Goal: Task Accomplishment & Management: Manage account settings

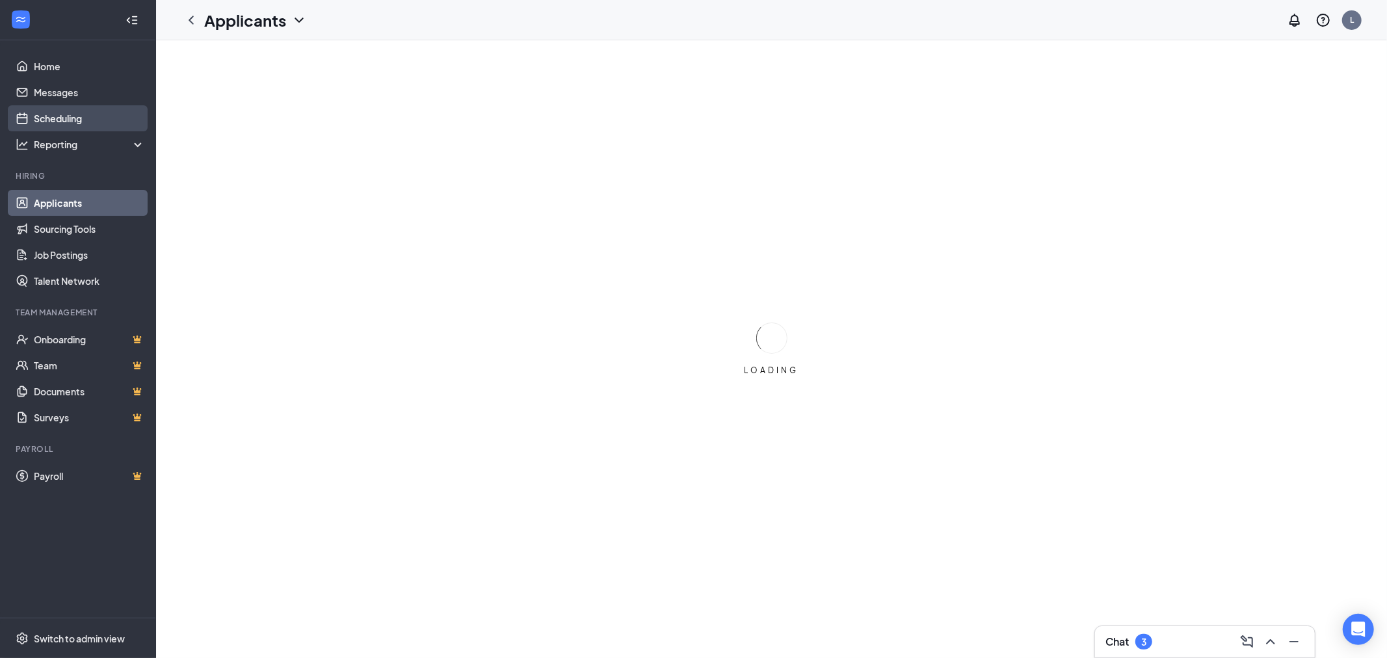
click at [66, 118] on link "Scheduling" at bounding box center [89, 118] width 111 height 26
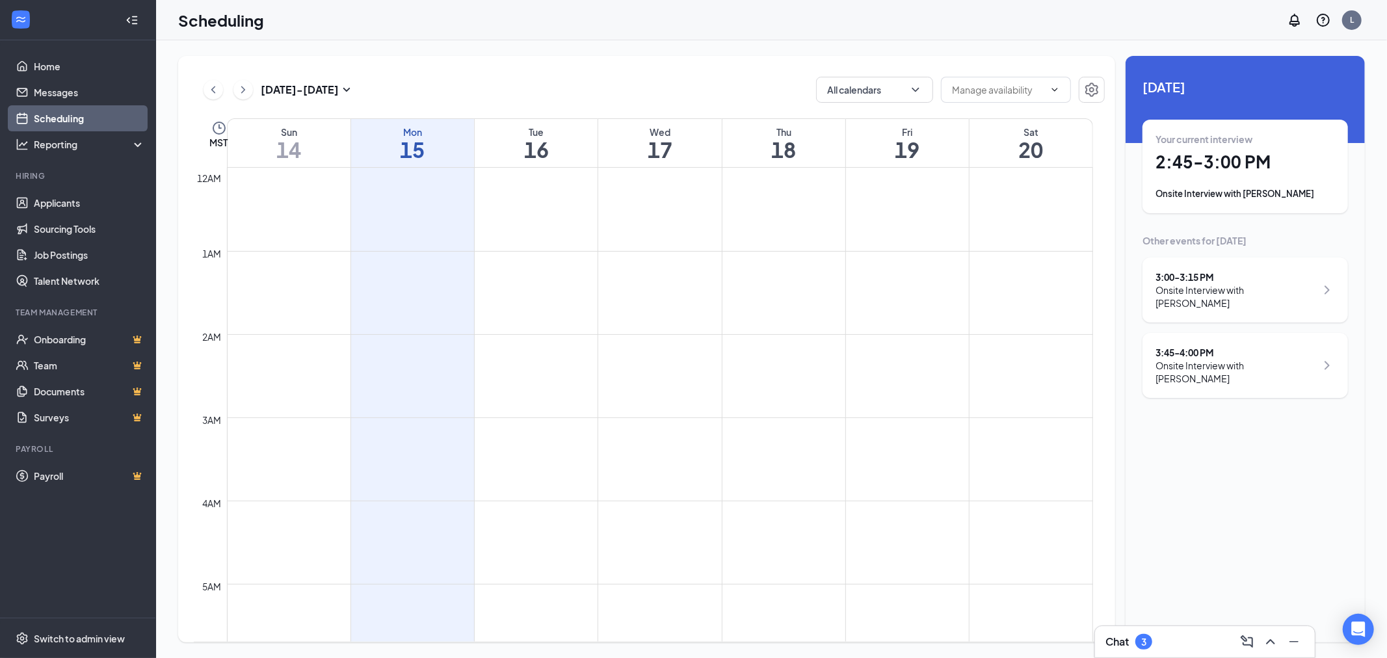
scroll to position [639, 0]
click at [1160, 135] on div "Your current interview" at bounding box center [1244, 139] width 179 height 13
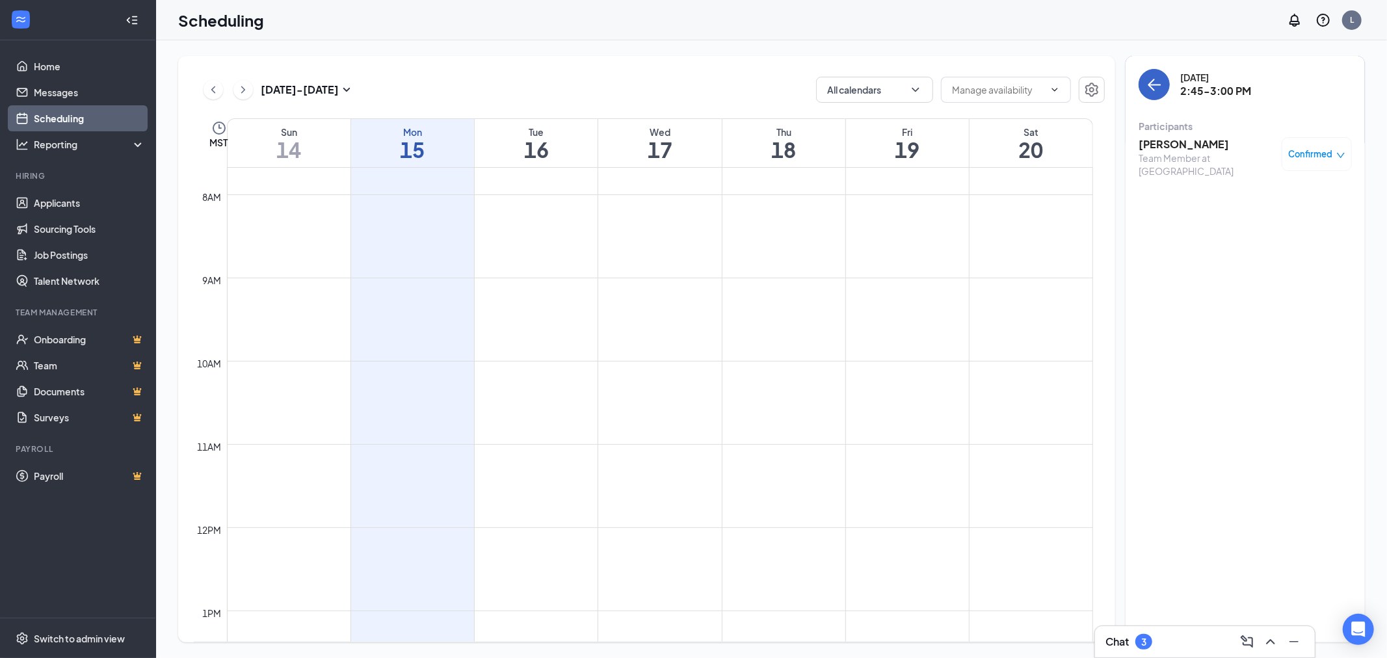
click at [1147, 86] on icon "ArrowLeft" at bounding box center [1154, 85] width 16 height 16
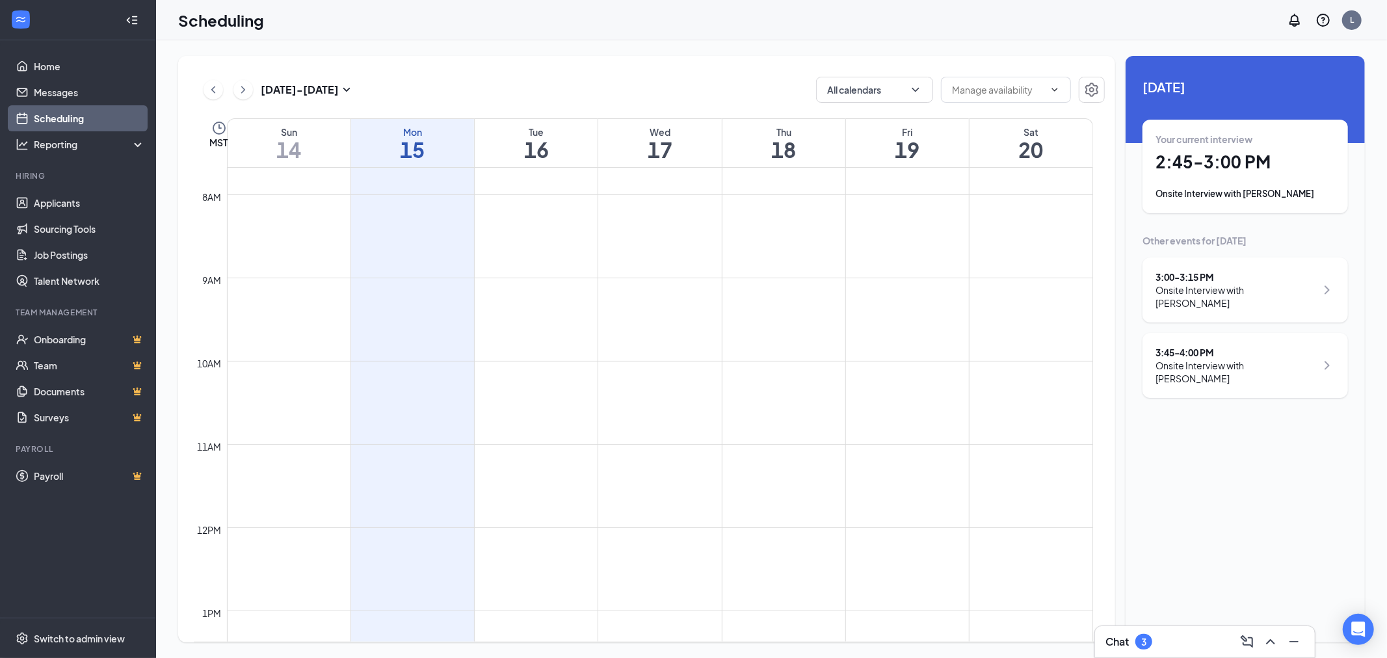
scroll to position [856, 0]
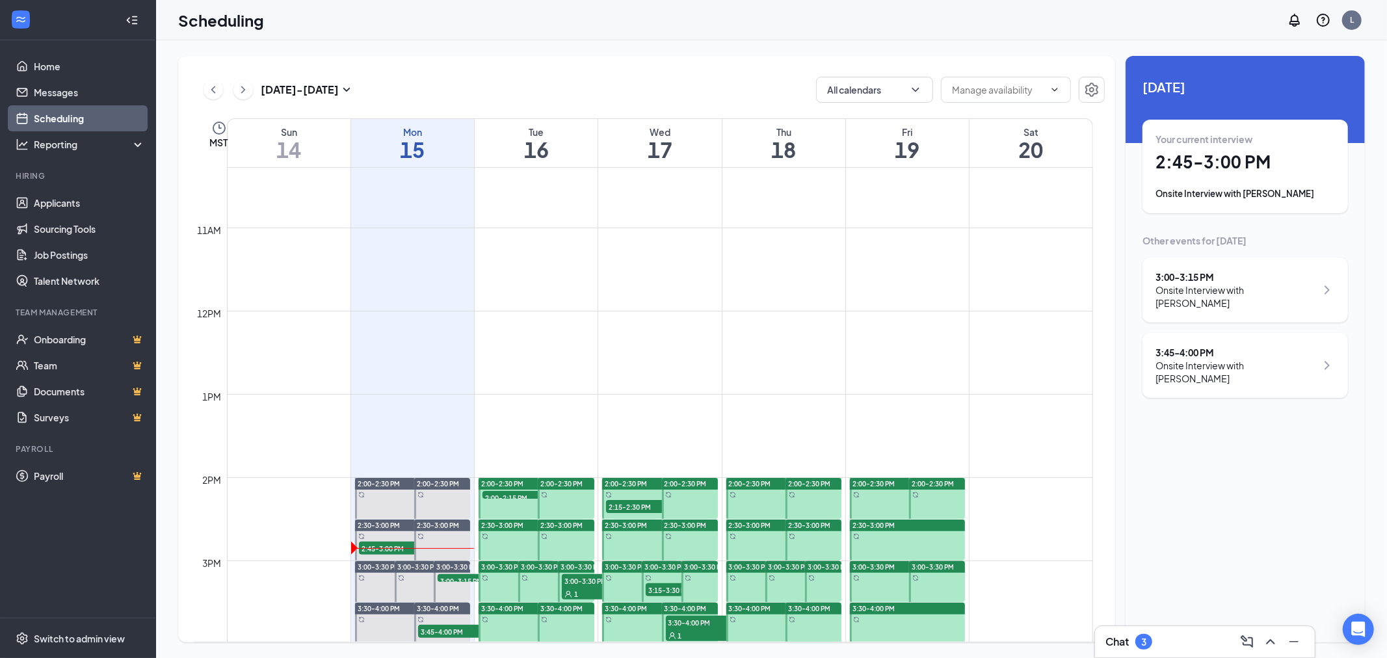
click at [384, 501] on div at bounding box center [413, 498] width 116 height 41
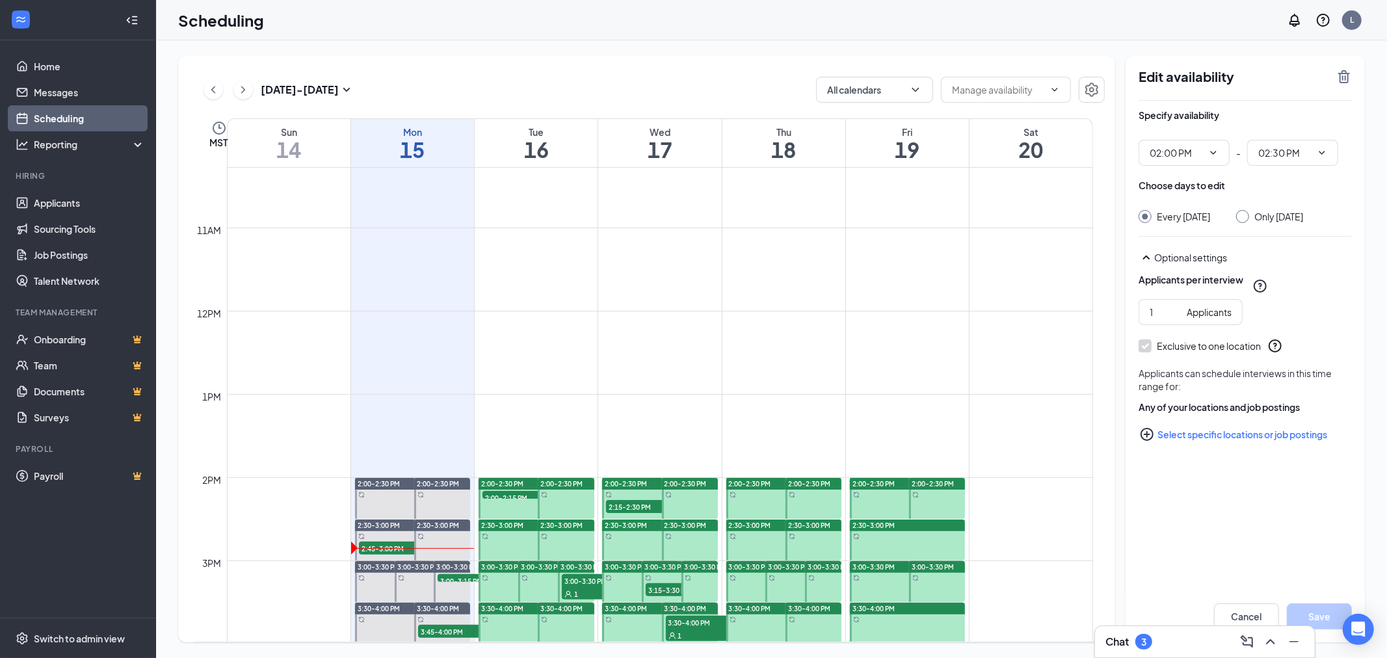
click at [425, 501] on div at bounding box center [442, 498] width 56 height 41
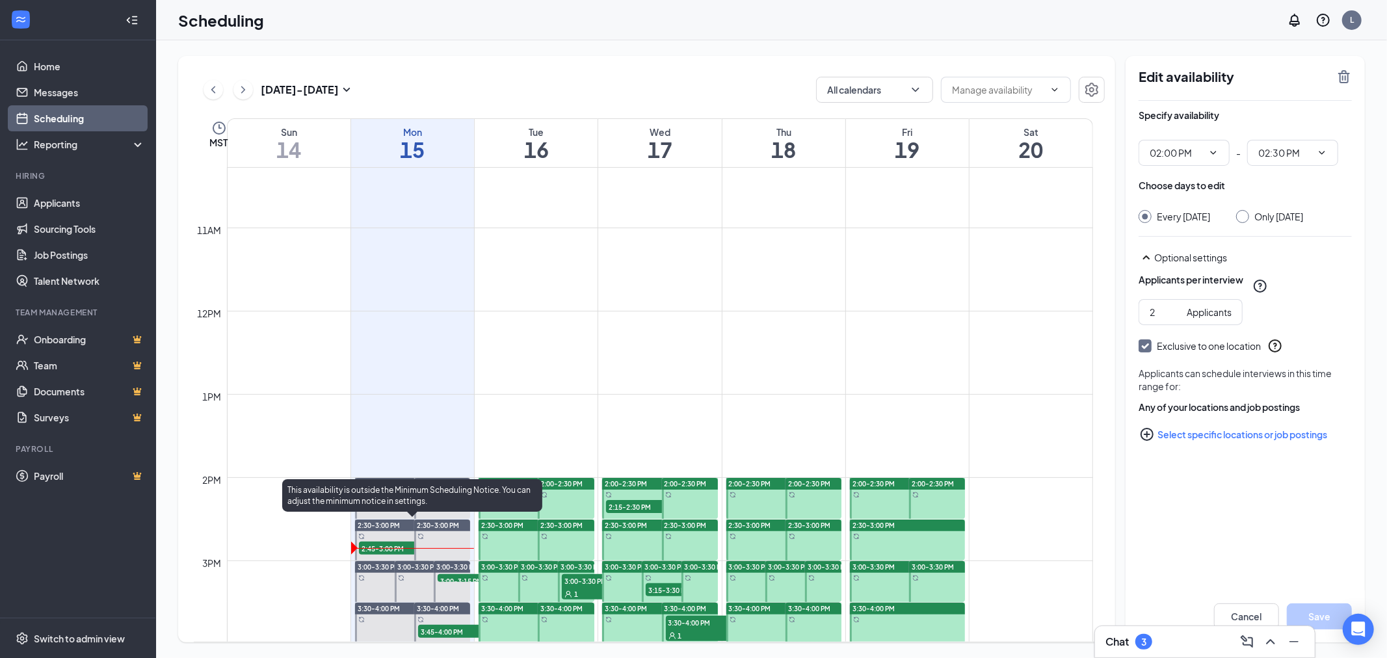
click at [399, 524] on span "2:30-3:00 PM" at bounding box center [379, 525] width 42 height 9
click at [394, 547] on span "2:45-3:00 PM" at bounding box center [391, 548] width 65 height 13
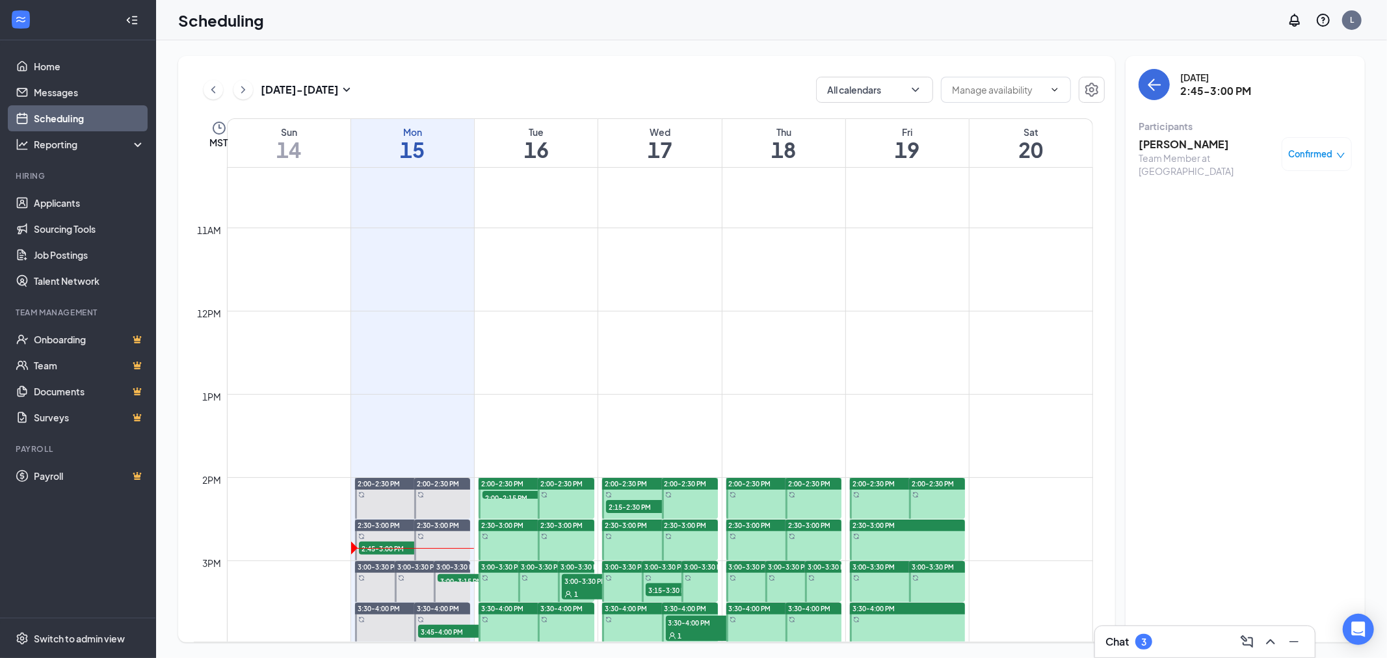
click at [1185, 145] on h3 "[PERSON_NAME]" at bounding box center [1206, 144] width 137 height 14
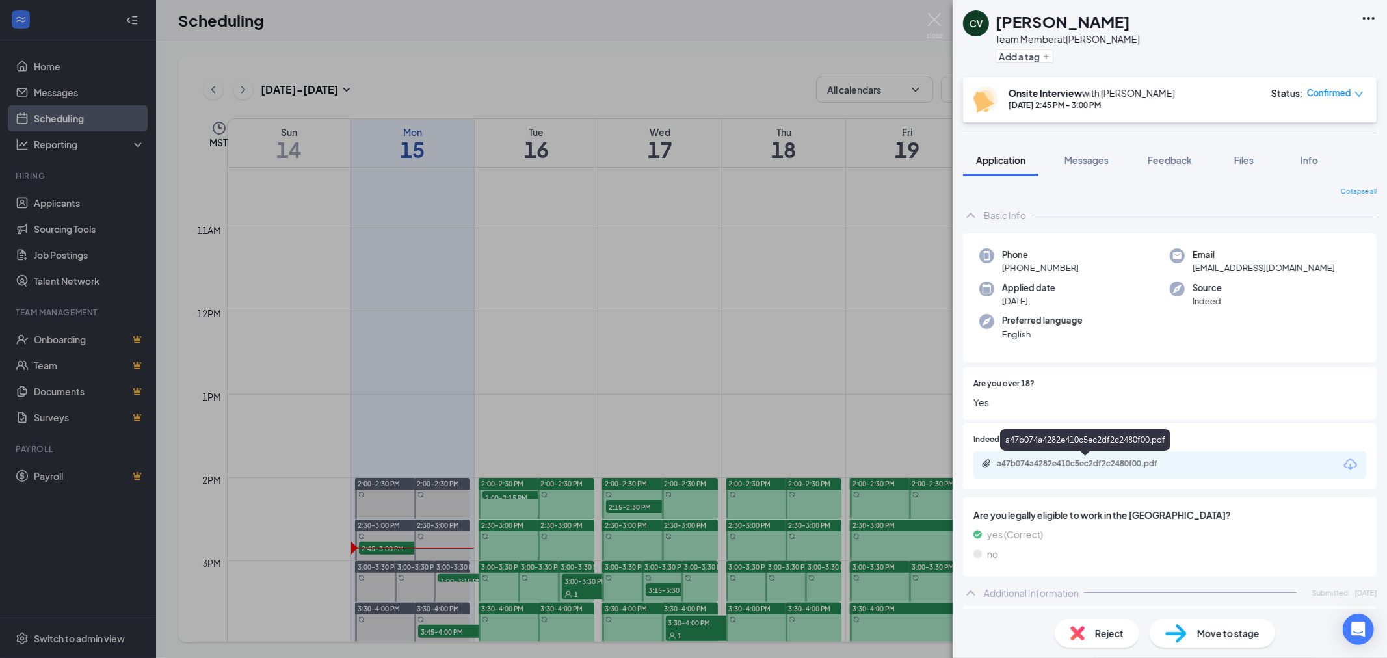
click at [1106, 458] on div "a47b074a4282e410c5ec2df2c2480f00.pdf" at bounding box center [1088, 463] width 182 height 10
click at [939, 20] on img at bounding box center [934, 25] width 16 height 25
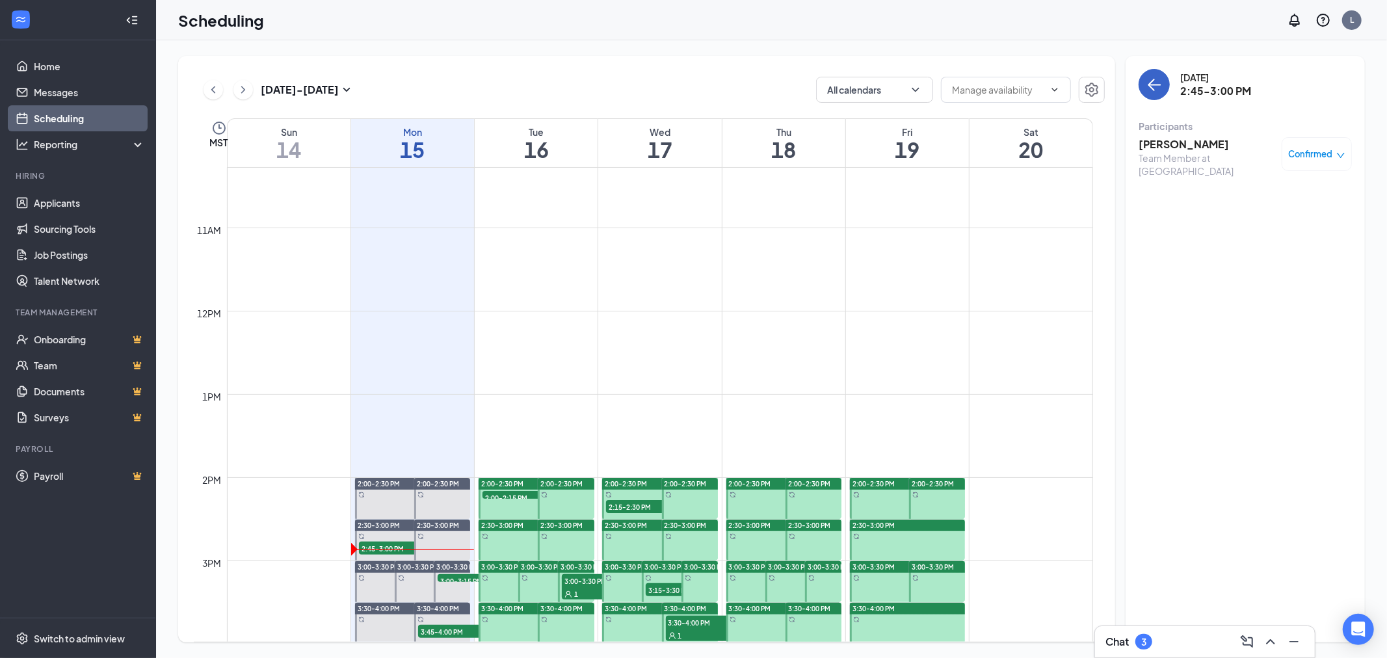
click at [1153, 85] on icon "ArrowLeft" at bounding box center [1155, 85] width 12 height 1
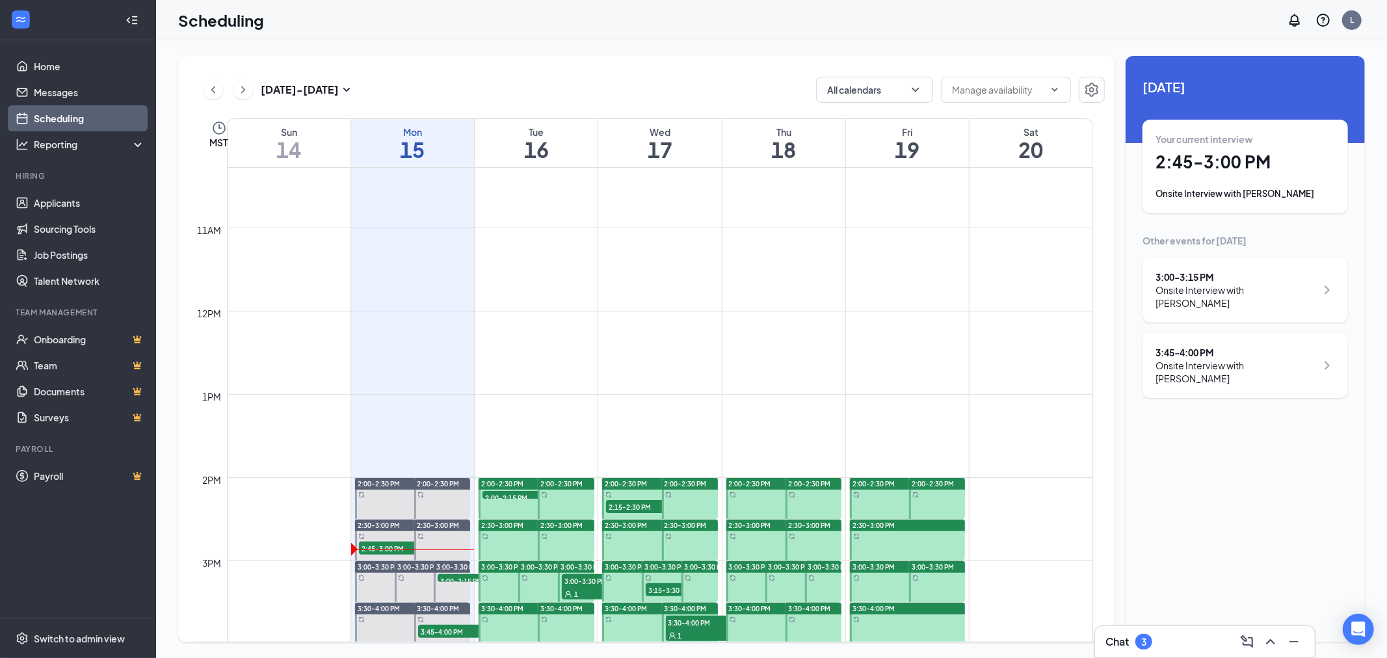
click at [1199, 307] on div "3:00 - 3:15 PM Onsite Interview with [PERSON_NAME]" at bounding box center [1244, 289] width 205 height 65
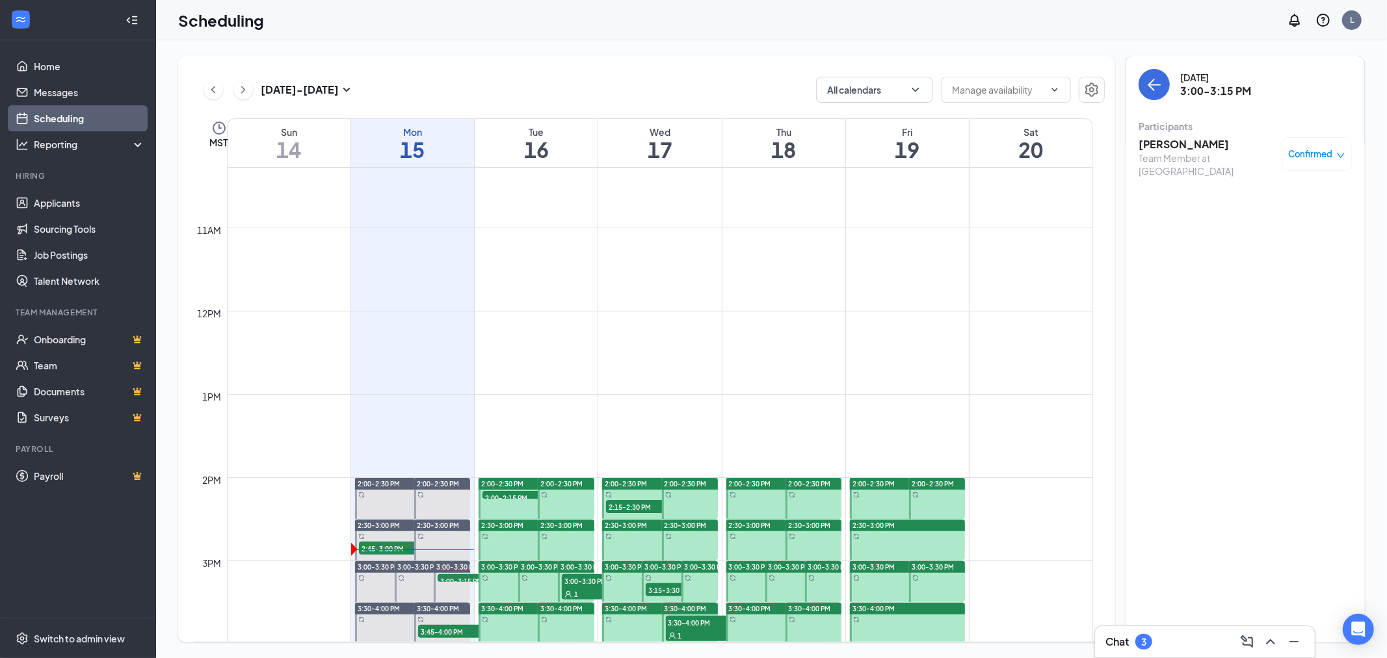
click at [1154, 148] on h3 "[PERSON_NAME]" at bounding box center [1206, 144] width 137 height 14
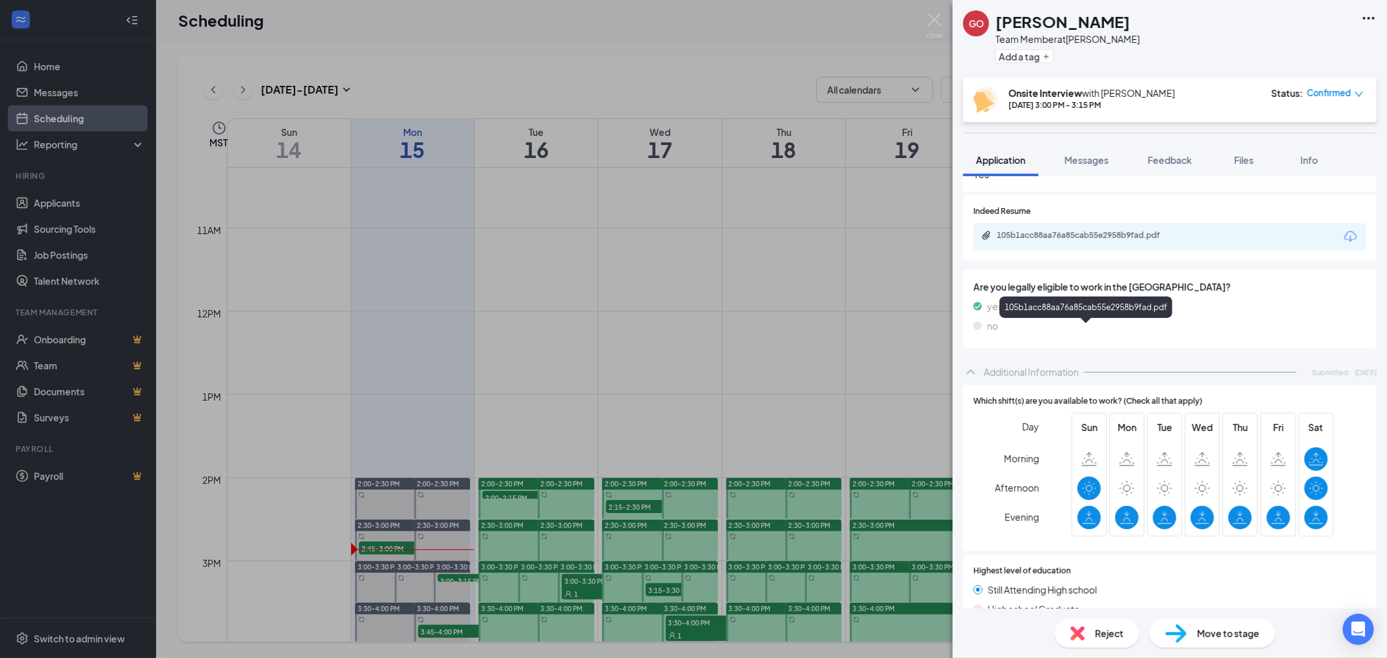
scroll to position [144, 0]
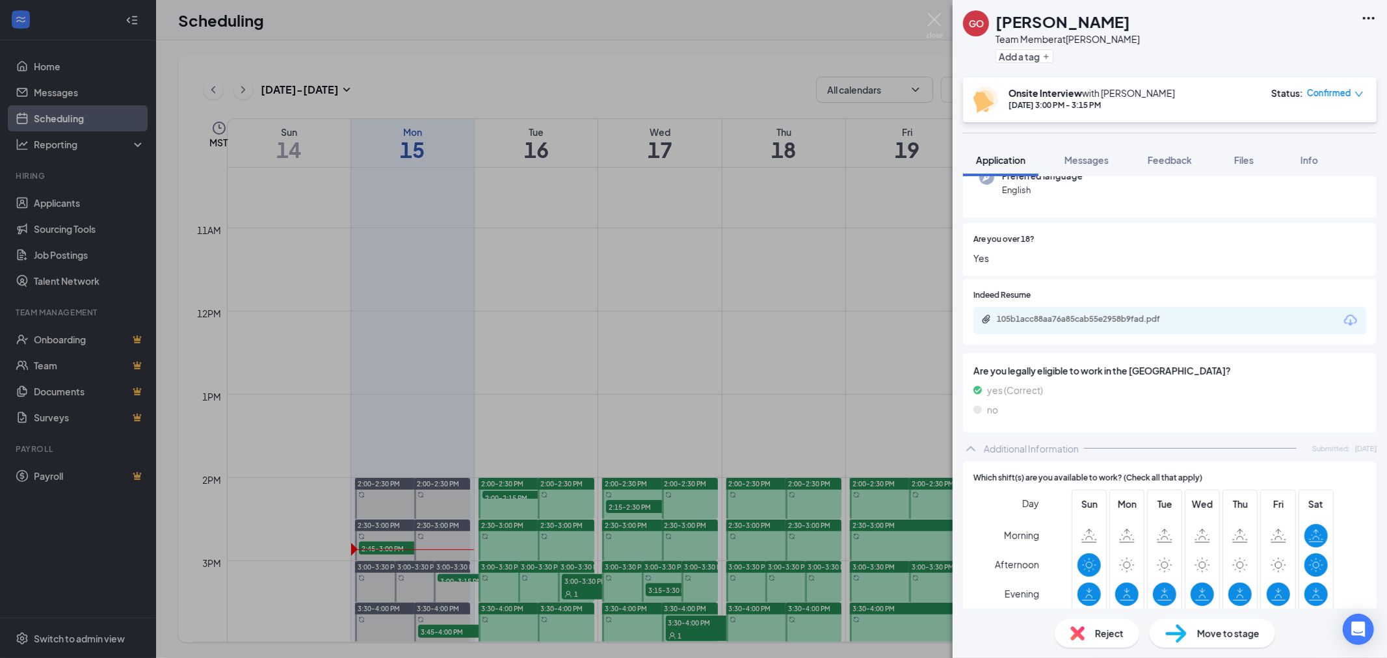
click at [1093, 323] on div "105b1acc88aa76a85cab55e2958b9fad.pdf" at bounding box center [1169, 320] width 393 height 27
click at [1094, 324] on div "105b1acc88aa76a85cab55e2958b9fad.pdf" at bounding box center [1088, 319] width 182 height 10
click at [938, 23] on img at bounding box center [934, 25] width 16 height 25
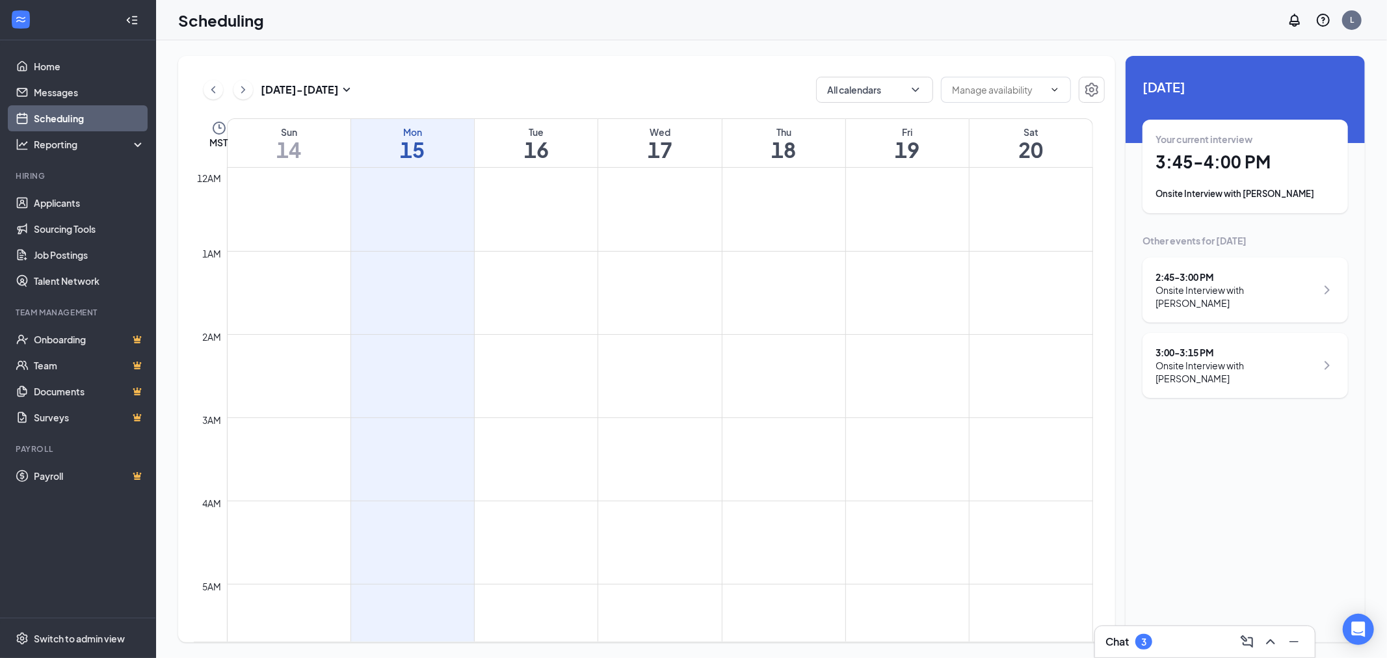
scroll to position [639, 0]
drag, startPoint x: 1233, startPoint y: 184, endPoint x: 1221, endPoint y: 176, distance: 14.6
click at [1231, 181] on div "Your current interview 3:45 - 4:00 PM Onsite Interview with [PERSON_NAME]" at bounding box center [1244, 167] width 179 height 68
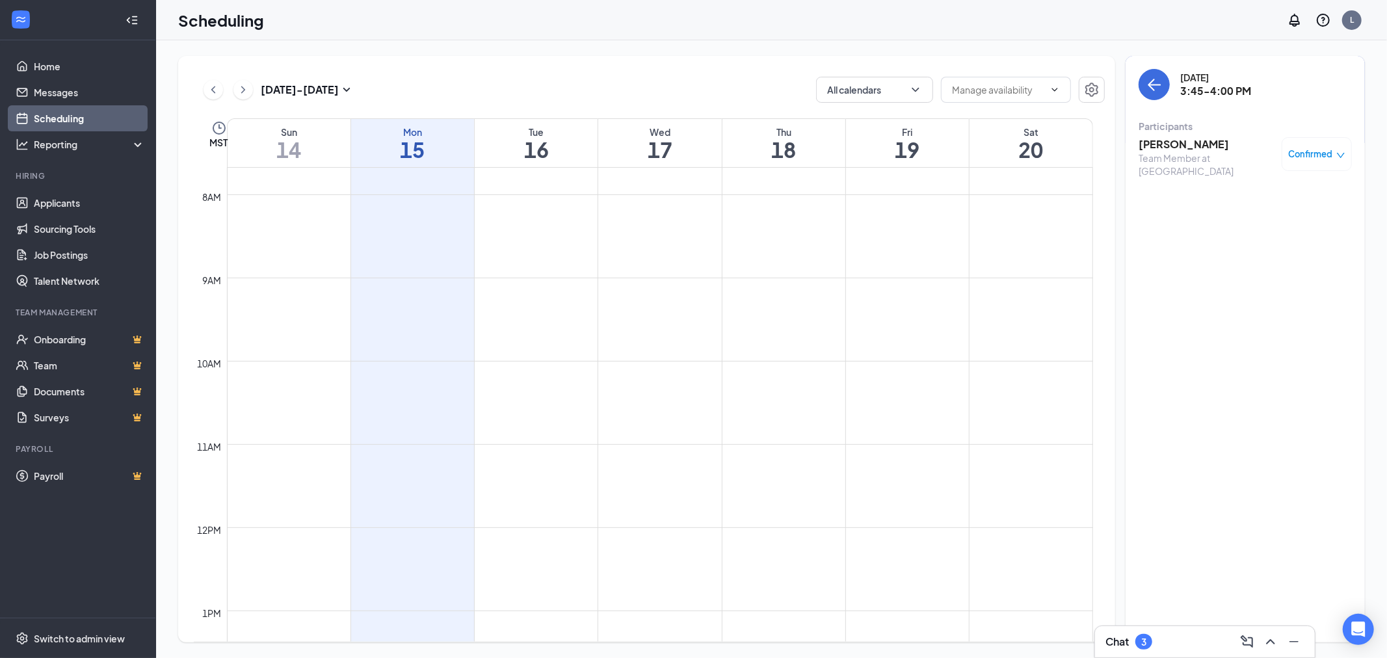
click at [1149, 151] on div "Team Member at [GEOGRAPHIC_DATA]" at bounding box center [1206, 164] width 137 height 26
click at [1146, 83] on icon "ArrowLeft" at bounding box center [1154, 85] width 16 height 16
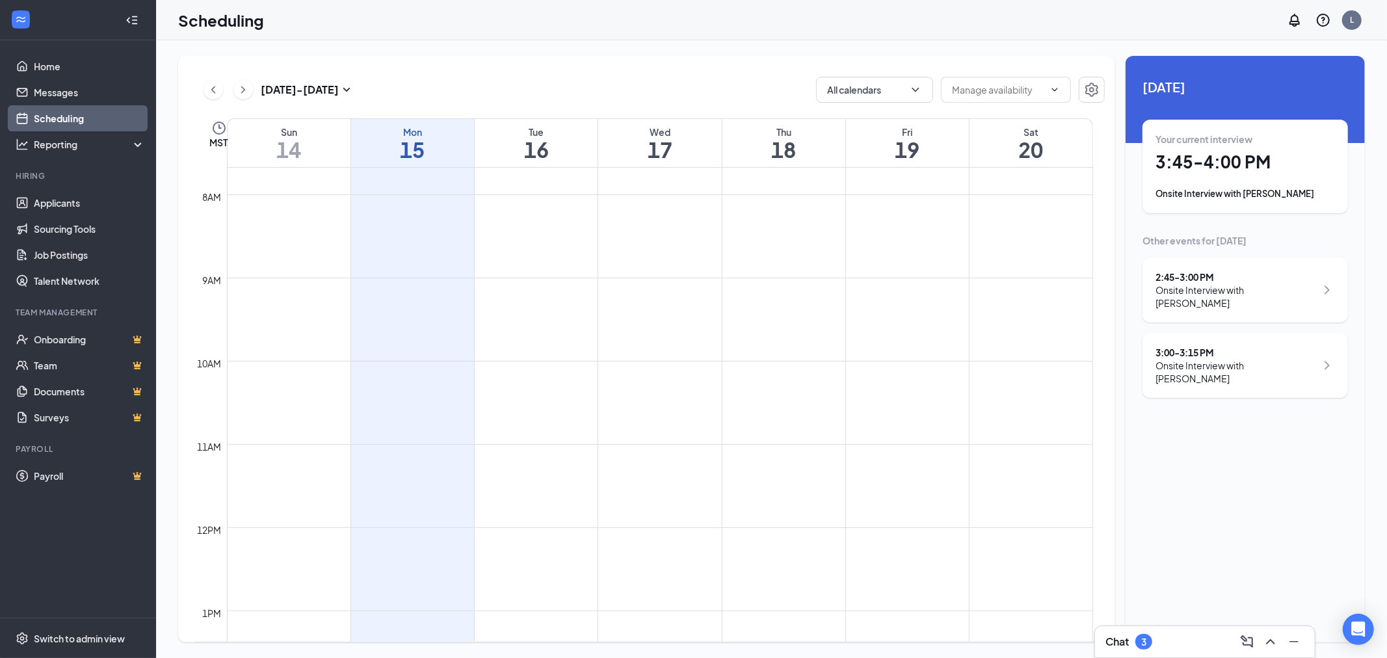
click at [1193, 190] on div "Onsite Interview with [PERSON_NAME]" at bounding box center [1244, 193] width 179 height 13
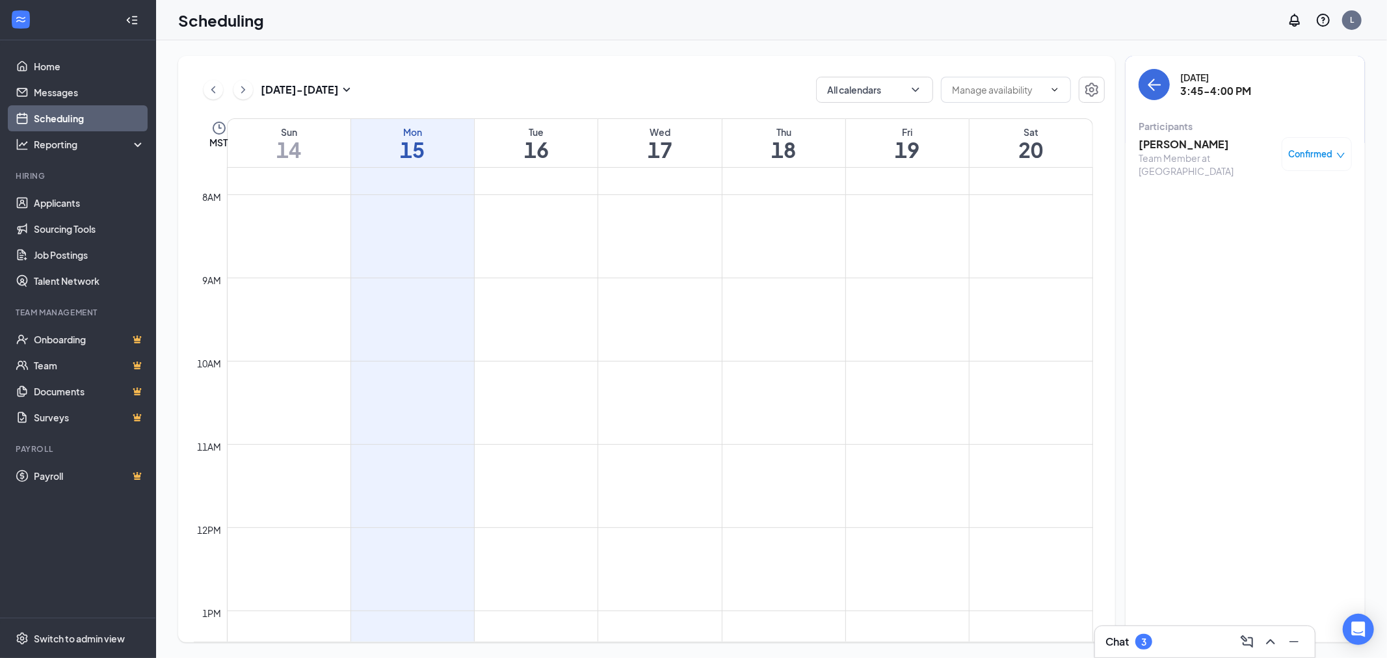
click at [1174, 144] on h3 "Chloe Chu" at bounding box center [1206, 144] width 137 height 14
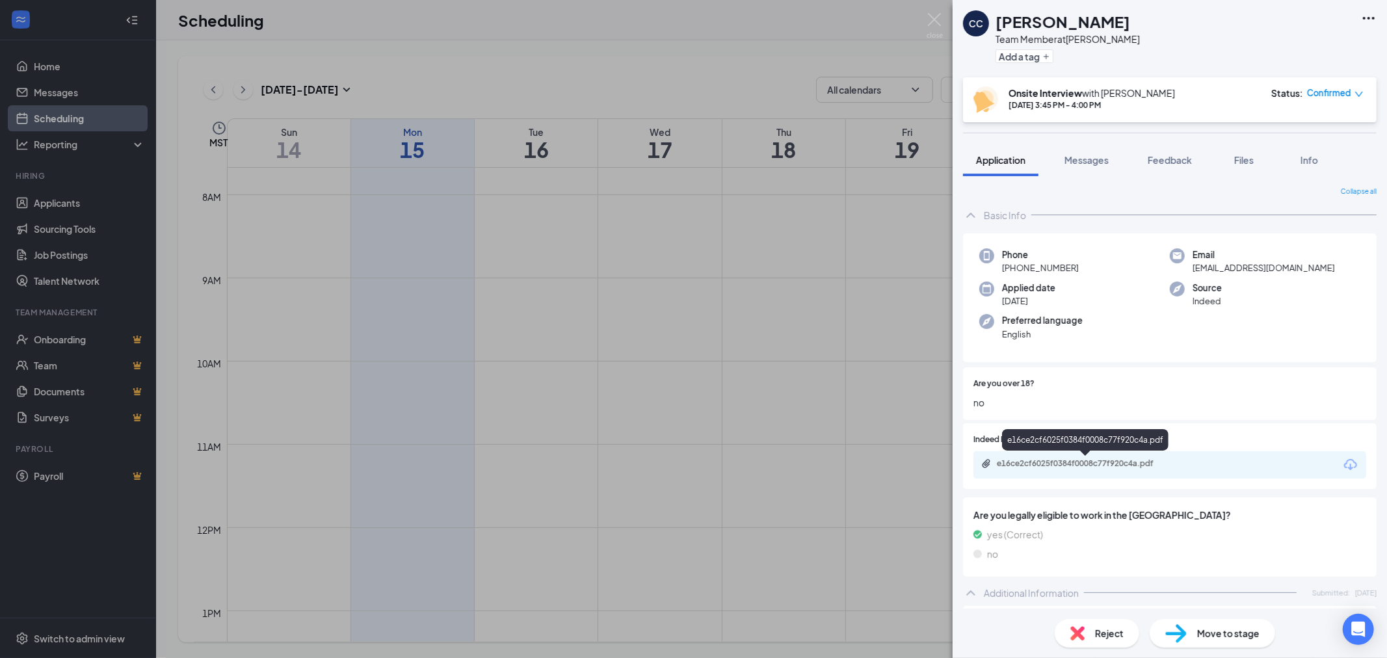
click at [1090, 462] on div "e16ce2cf6025f0384f0008c77f920c4a.pdf" at bounding box center [1088, 463] width 182 height 10
